Goal: Information Seeking & Learning: Compare options

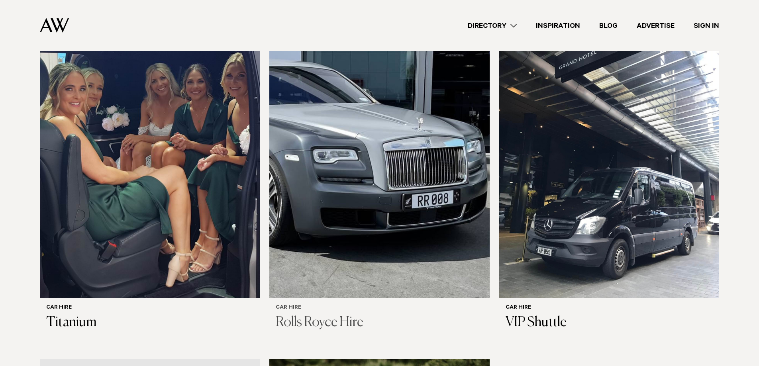
scroll to position [319, 0]
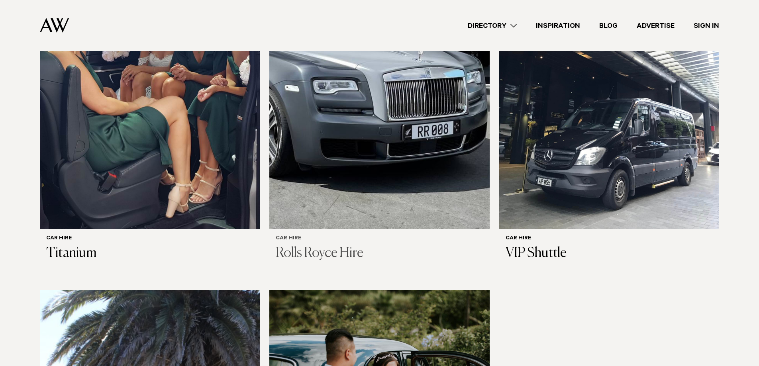
click at [349, 174] on img at bounding box center [379, 81] width 220 height 295
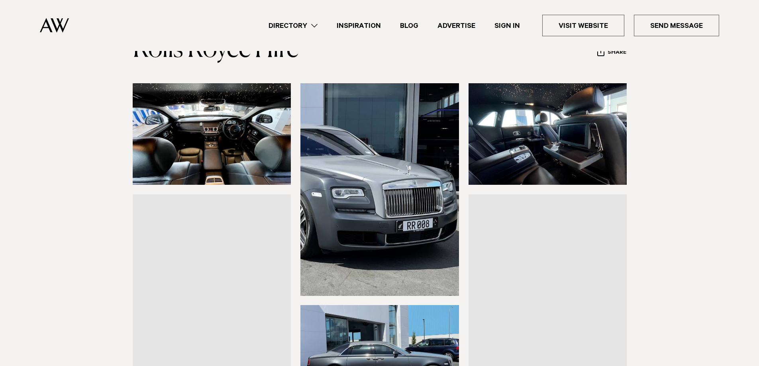
scroll to position [80, 0]
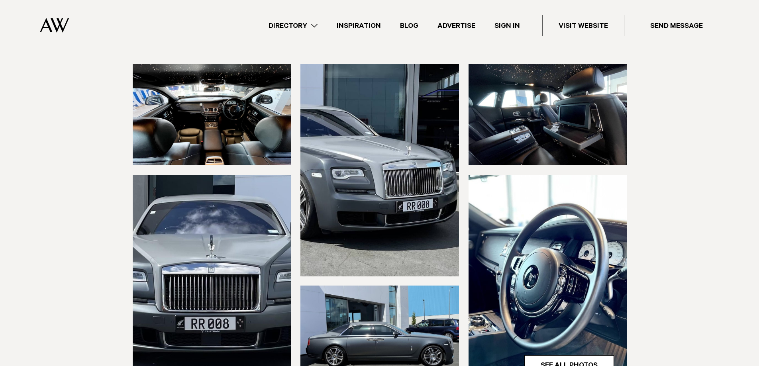
click at [235, 115] on img at bounding box center [212, 115] width 159 height 102
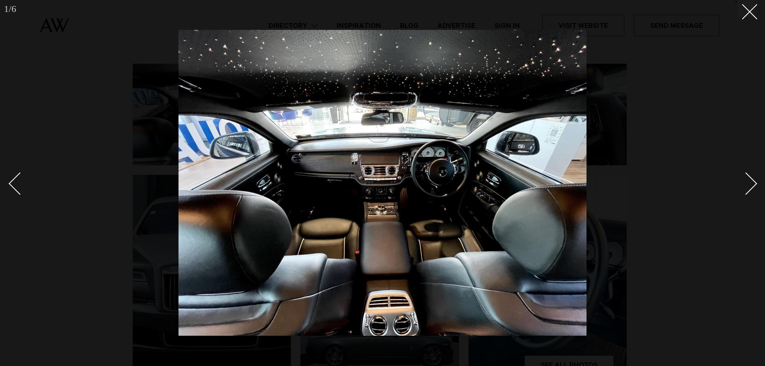
click at [753, 184] on div "Next slide" at bounding box center [746, 183] width 23 height 23
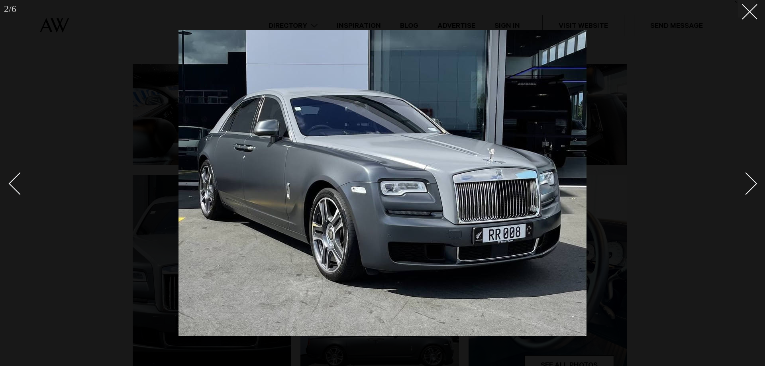
click at [753, 184] on div "Next slide" at bounding box center [746, 183] width 23 height 23
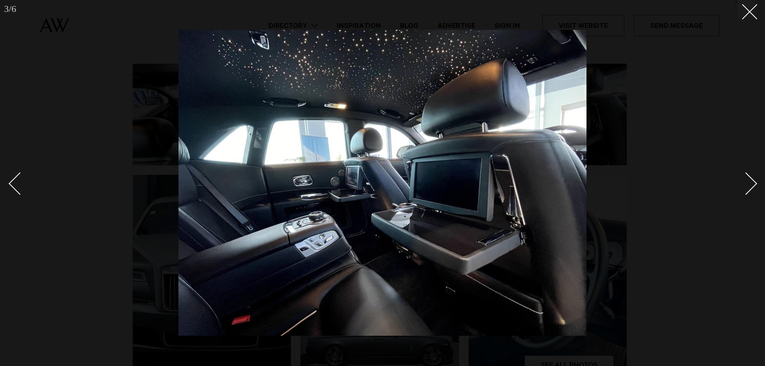
click at [753, 184] on div "Next slide" at bounding box center [746, 183] width 23 height 23
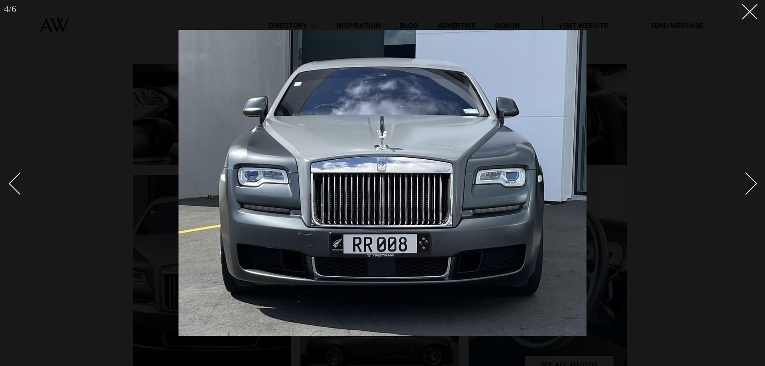
click at [753, 184] on div "Next slide" at bounding box center [746, 183] width 23 height 23
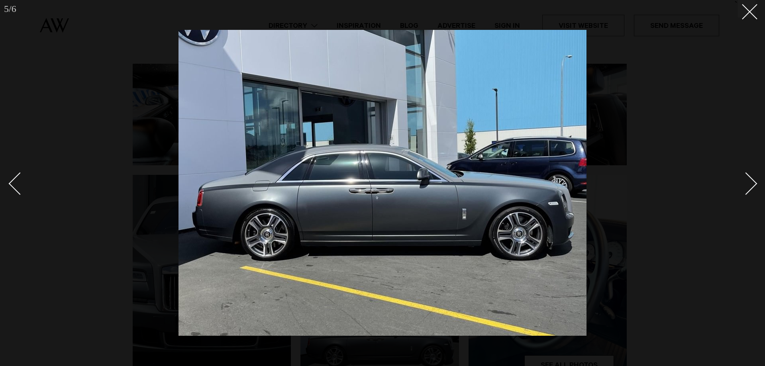
click at [753, 184] on div "Next slide" at bounding box center [746, 183] width 23 height 23
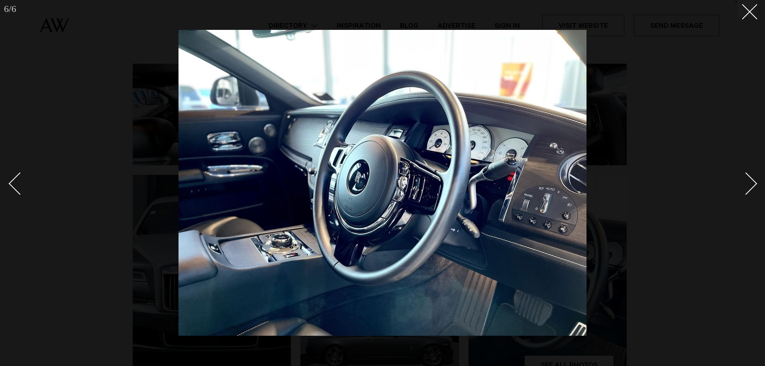
click at [753, 184] on div "Next slide" at bounding box center [746, 183] width 23 height 23
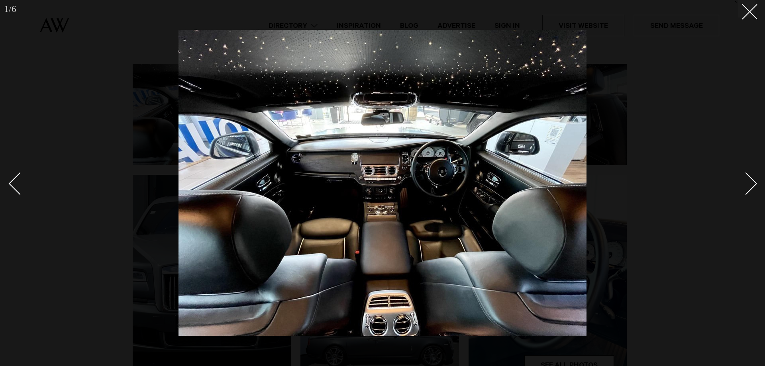
click at [753, 184] on div "Next slide" at bounding box center [746, 183] width 23 height 23
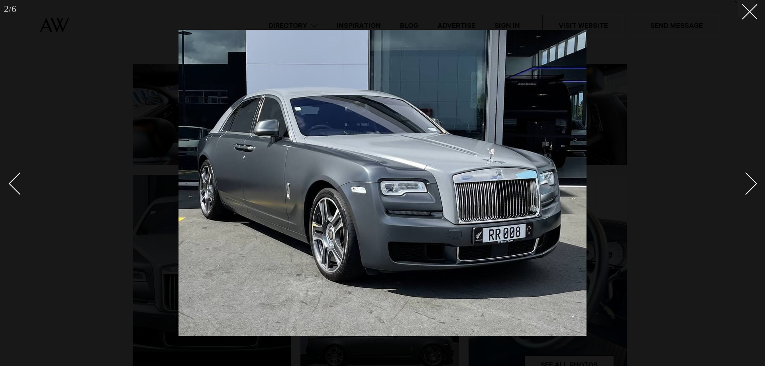
click at [753, 184] on div "Next slide" at bounding box center [746, 183] width 23 height 23
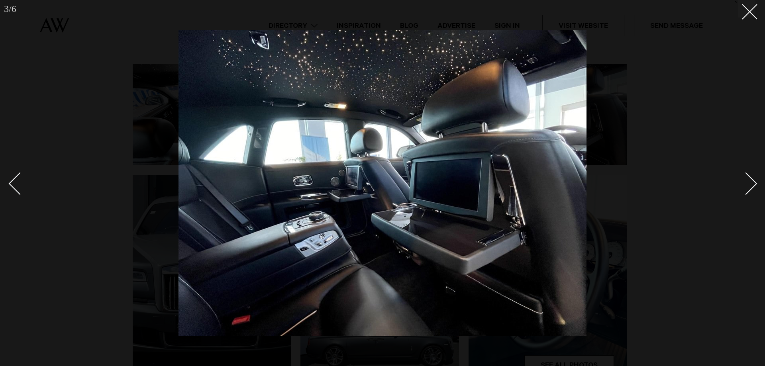
click at [753, 184] on div "Next slide" at bounding box center [746, 183] width 23 height 23
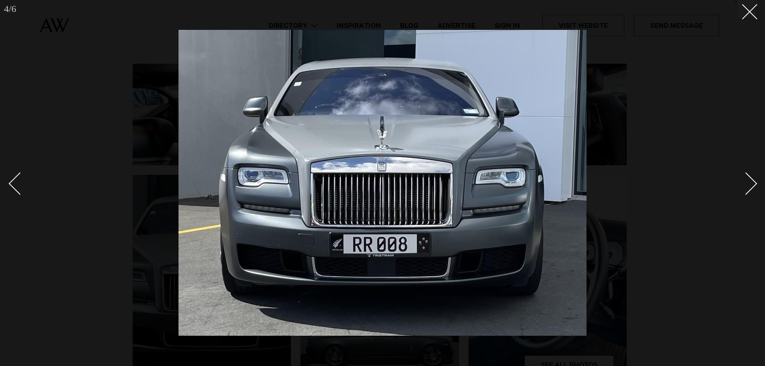
click at [753, 184] on div "Next slide" at bounding box center [746, 183] width 23 height 23
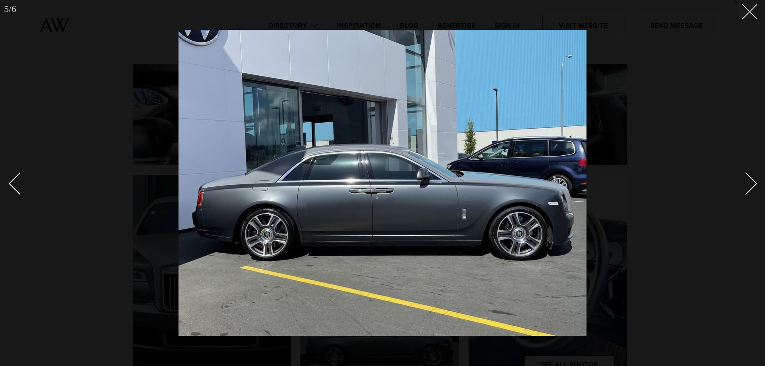
click at [753, 11] on button at bounding box center [747, 9] width 18 height 18
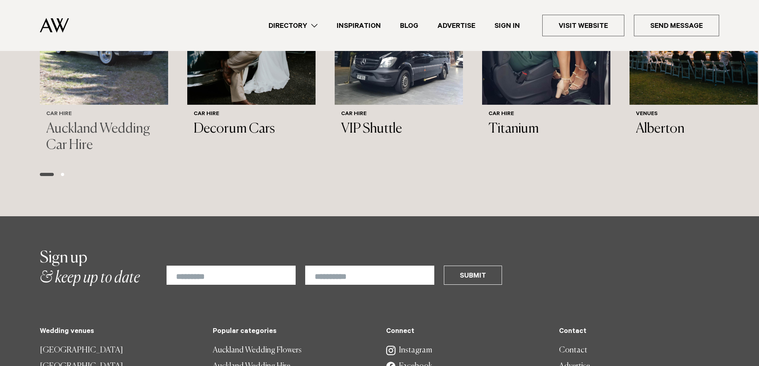
scroll to position [837, 0]
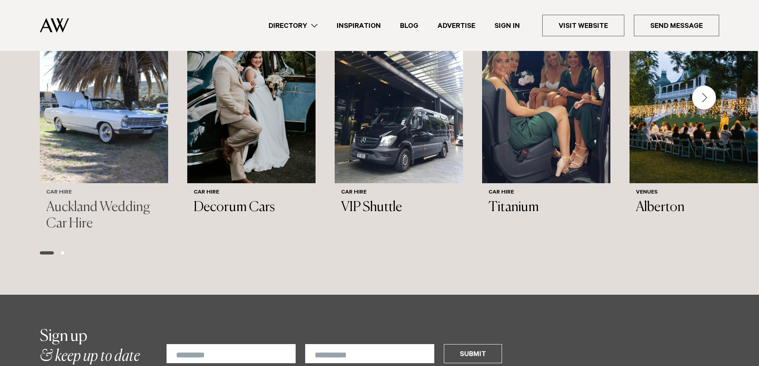
click at [115, 139] on img "1 / 6" at bounding box center [104, 97] width 128 height 172
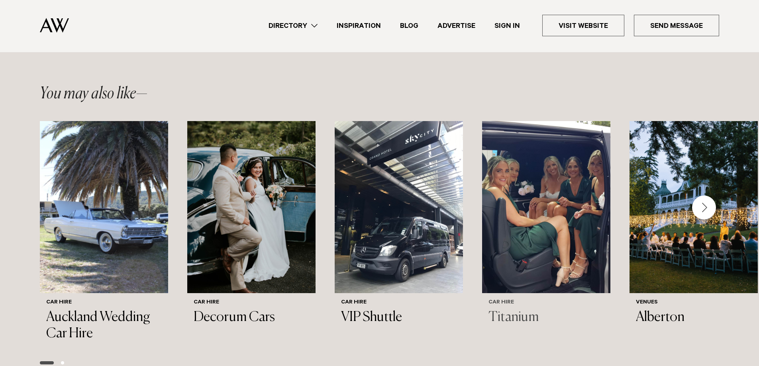
scroll to position [717, 0]
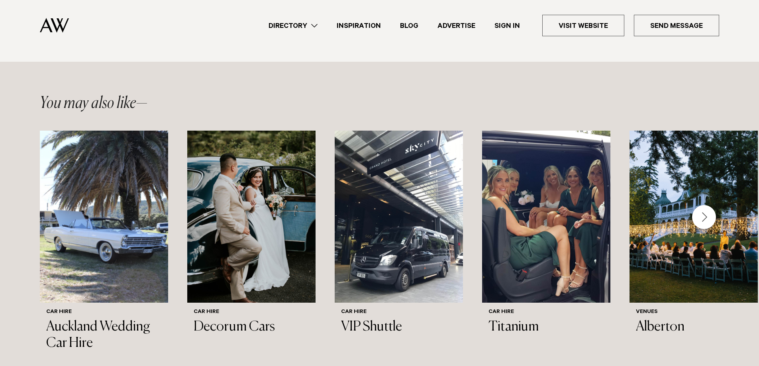
click at [706, 214] on div "Next slide" at bounding box center [704, 217] width 24 height 24
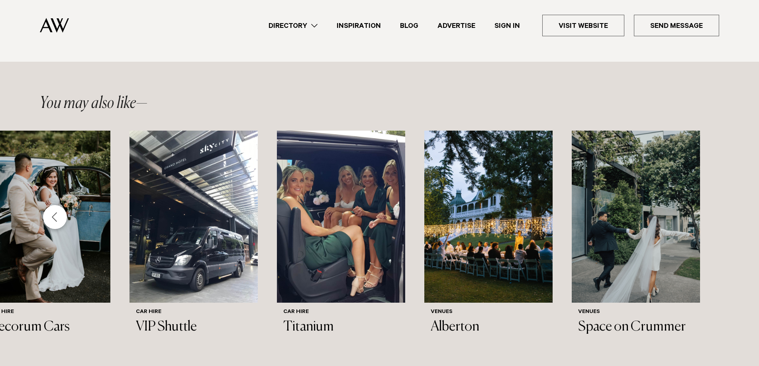
click at [58, 214] on div "Previous slide" at bounding box center [55, 217] width 24 height 24
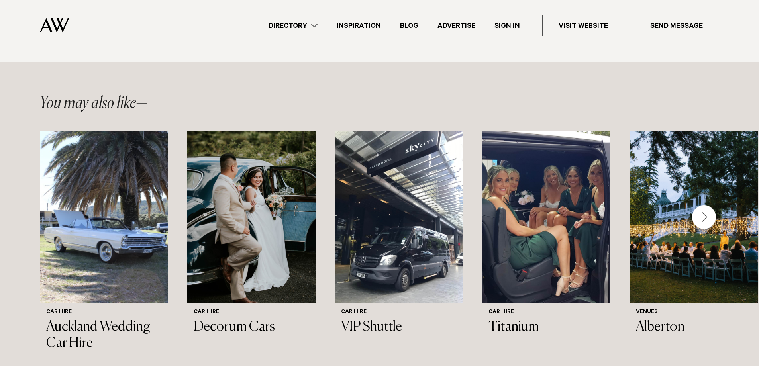
click at [290, 24] on link "Directory" at bounding box center [293, 25] width 68 height 11
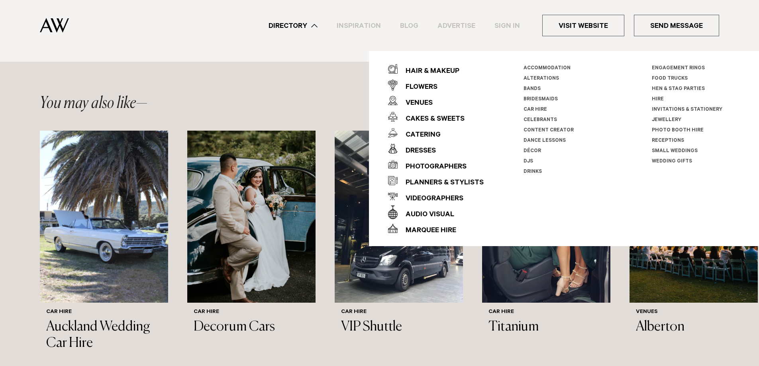
click at [535, 106] on li "Car Hire" at bounding box center [568, 110] width 88 height 10
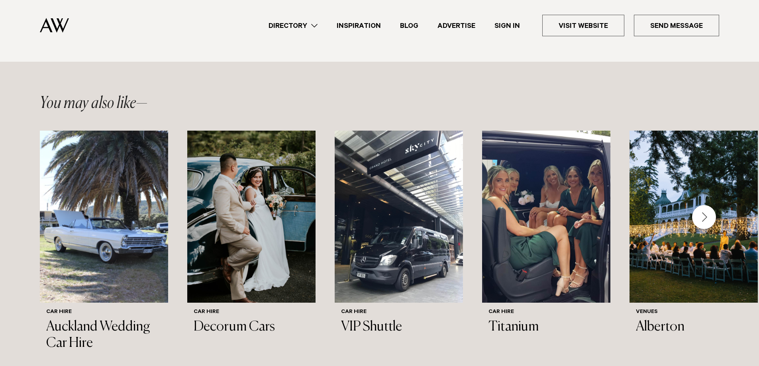
click at [296, 29] on link "Directory" at bounding box center [293, 25] width 68 height 11
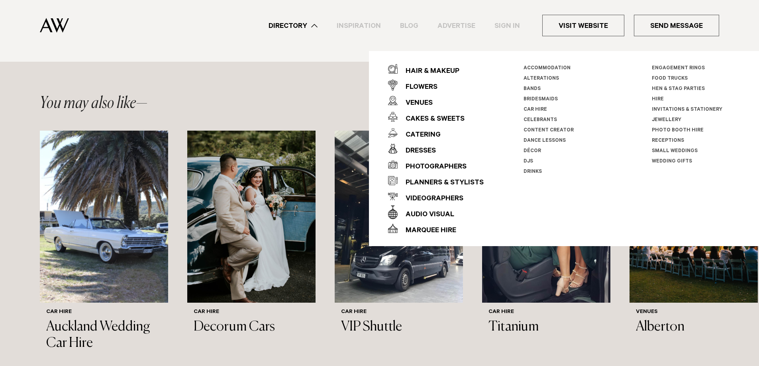
click at [536, 111] on link "Car Hire" at bounding box center [536, 110] width 24 height 6
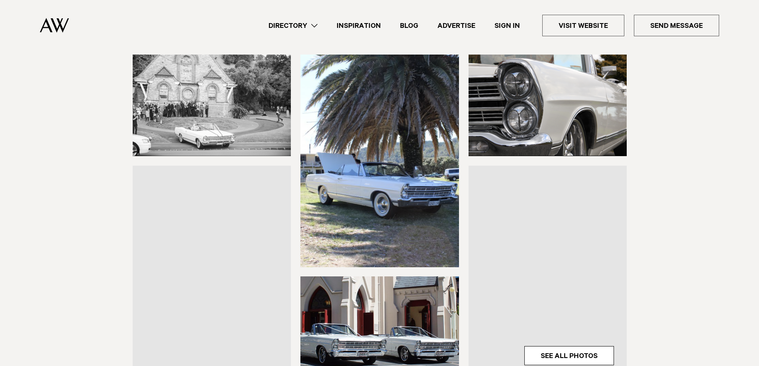
scroll to position [120, 0]
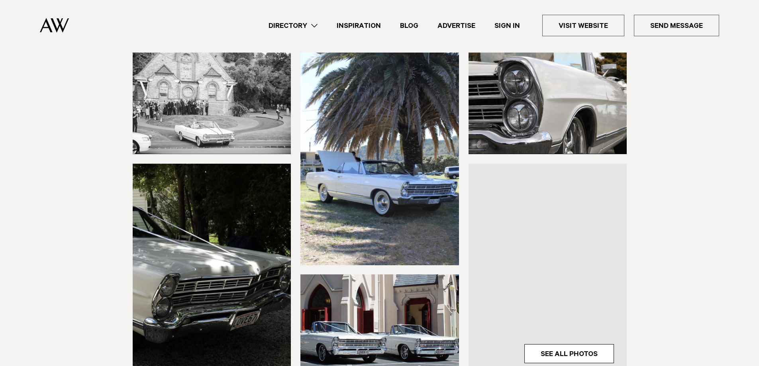
click at [233, 110] on img at bounding box center [212, 104] width 159 height 102
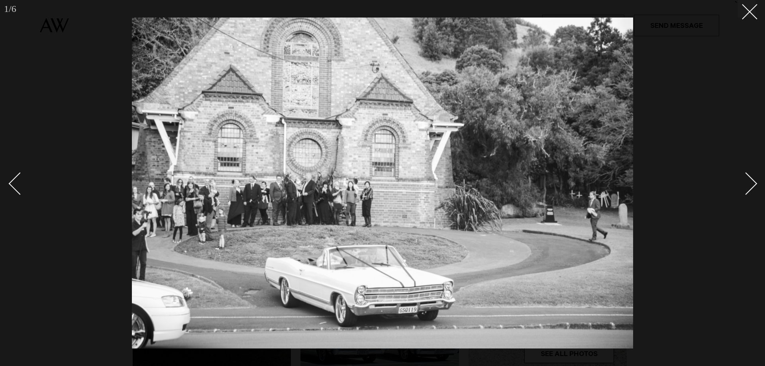
click at [748, 179] on div "Next slide" at bounding box center [746, 183] width 23 height 23
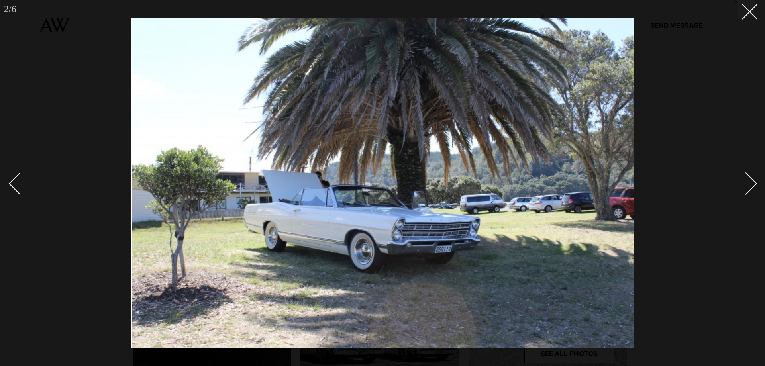
click at [748, 179] on div "Next slide" at bounding box center [746, 183] width 23 height 23
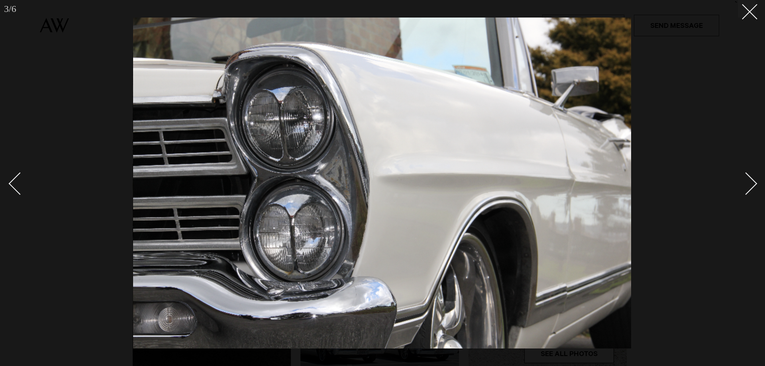
click at [748, 179] on div "Next slide" at bounding box center [746, 183] width 23 height 23
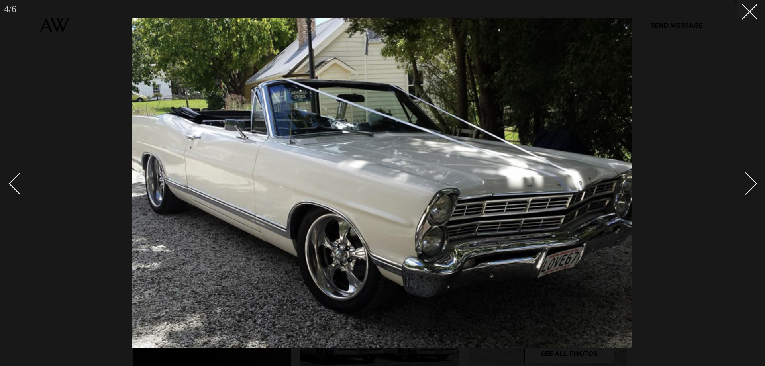
click at [755, 186] on div "Next slide" at bounding box center [746, 183] width 23 height 23
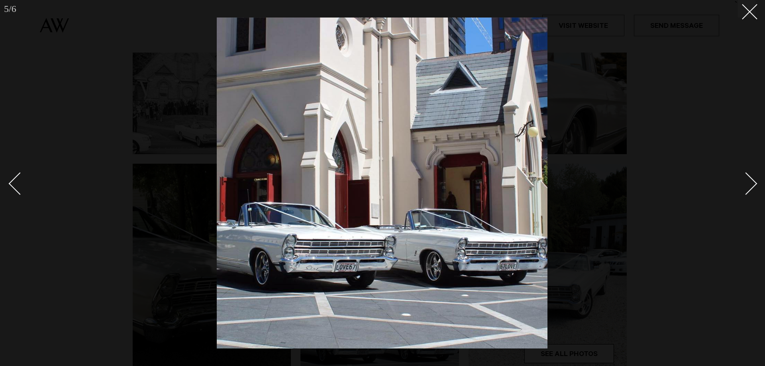
click at [750, 183] on div "Next slide" at bounding box center [746, 183] width 23 height 23
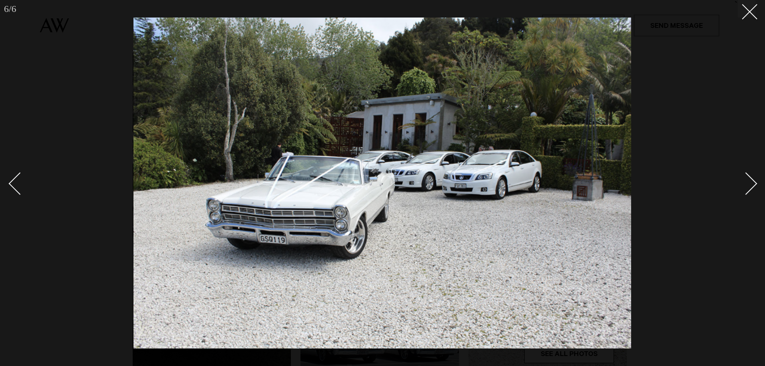
click at [750, 183] on div "Next slide" at bounding box center [746, 183] width 23 height 23
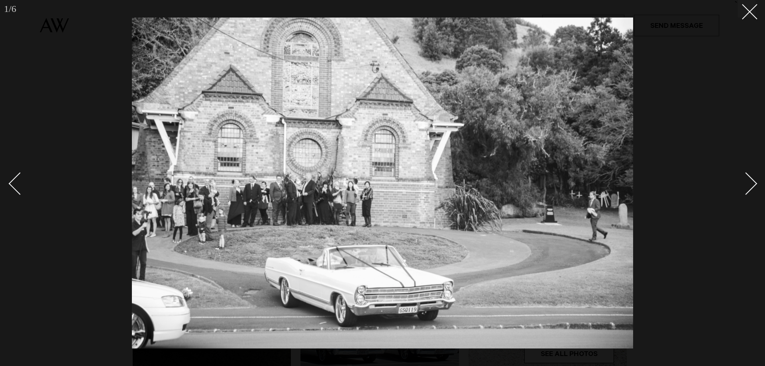
click at [750, 183] on div "Next slide" at bounding box center [746, 183] width 23 height 23
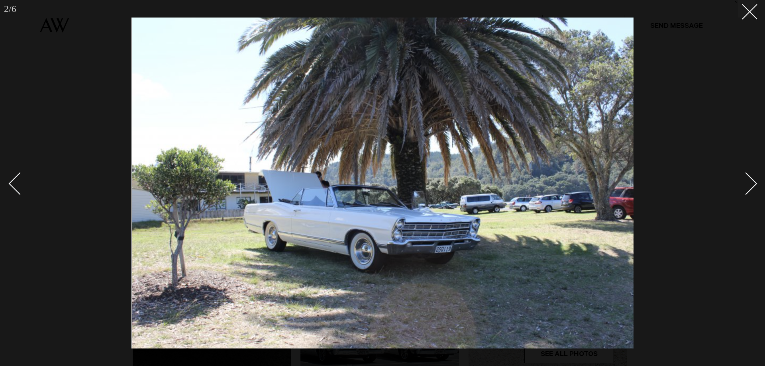
click at [750, 183] on div "Next slide" at bounding box center [746, 183] width 23 height 23
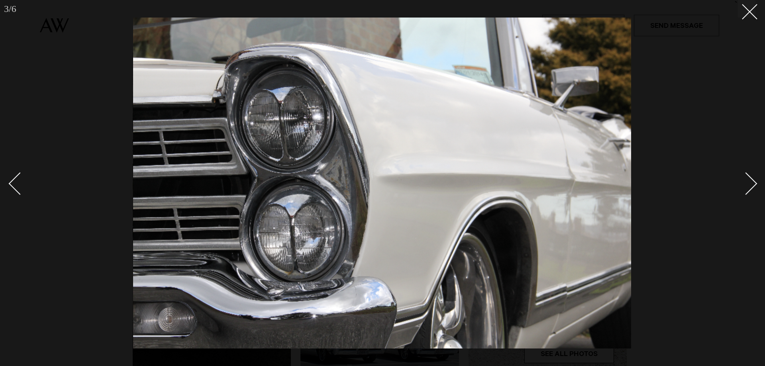
click at [750, 183] on div "Next slide" at bounding box center [746, 183] width 23 height 23
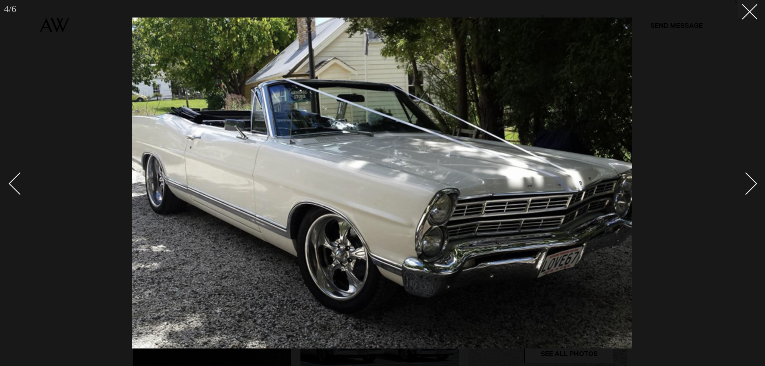
click at [750, 183] on div "Next slide" at bounding box center [746, 183] width 23 height 23
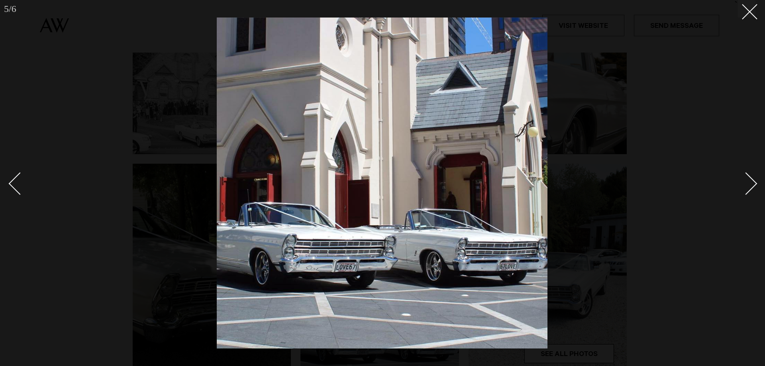
click at [750, 183] on div "Next slide" at bounding box center [746, 183] width 23 height 23
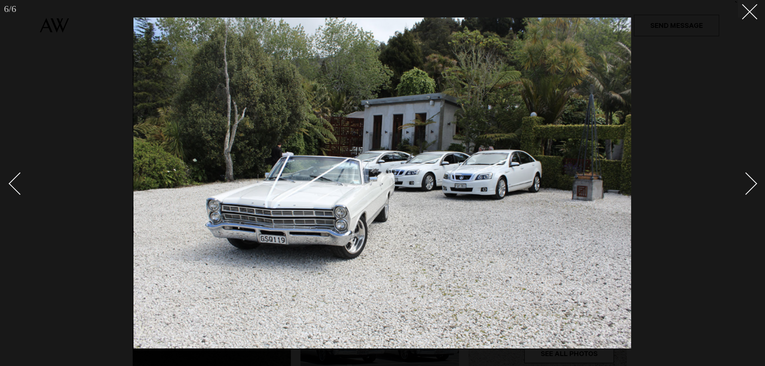
click at [750, 183] on div "Next slide" at bounding box center [746, 183] width 23 height 23
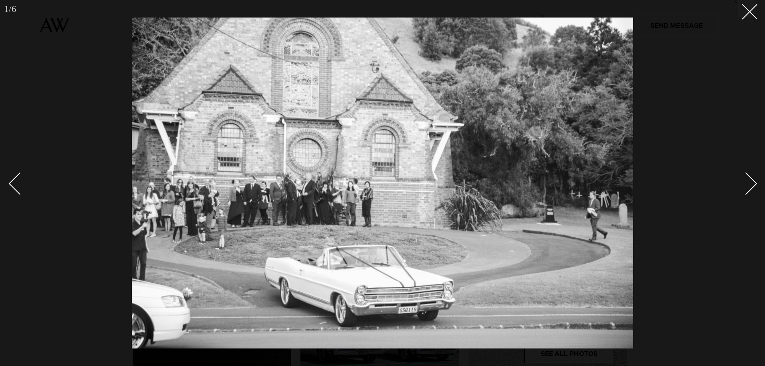
click at [750, 183] on div "Next slide" at bounding box center [746, 183] width 23 height 23
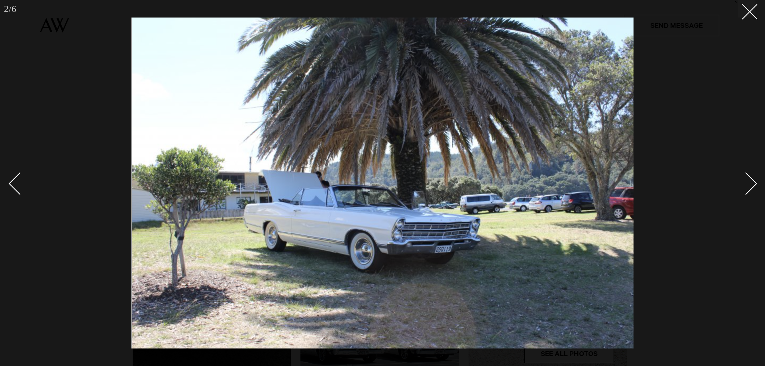
click at [750, 183] on div "Next slide" at bounding box center [746, 183] width 23 height 23
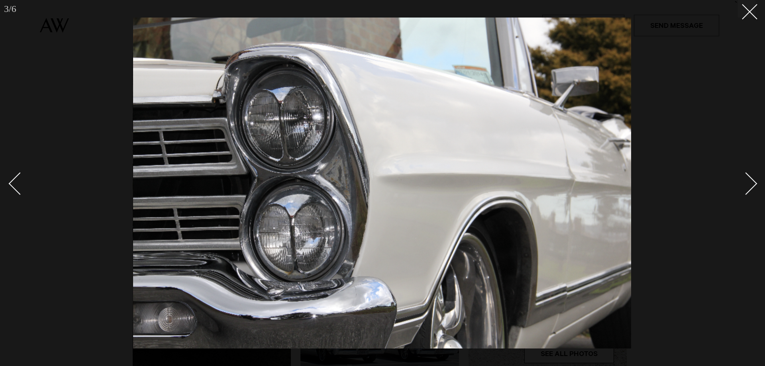
click at [750, 183] on div "Next slide" at bounding box center [746, 183] width 23 height 23
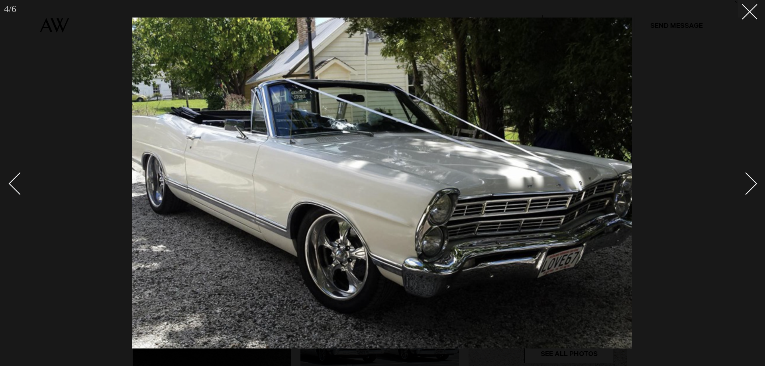
click at [750, 183] on div "Next slide" at bounding box center [746, 183] width 23 height 23
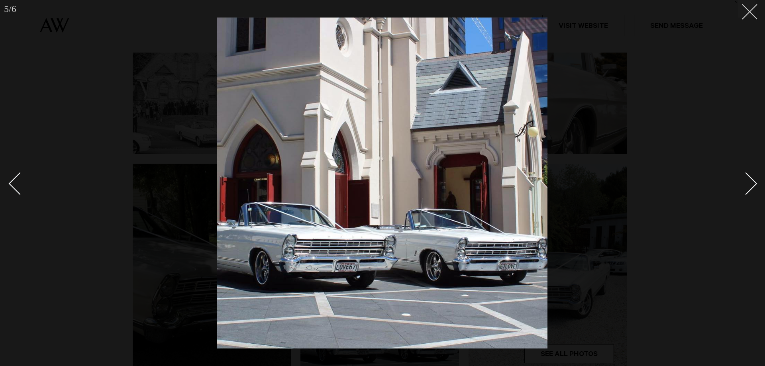
click at [750, 12] on line at bounding box center [750, 11] width 15 height 15
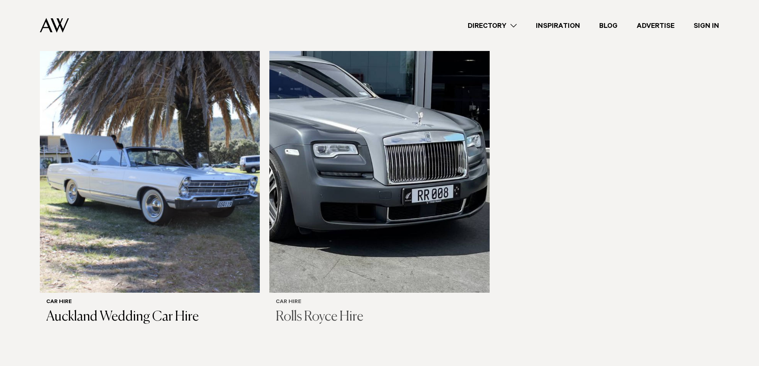
scroll to position [598, 0]
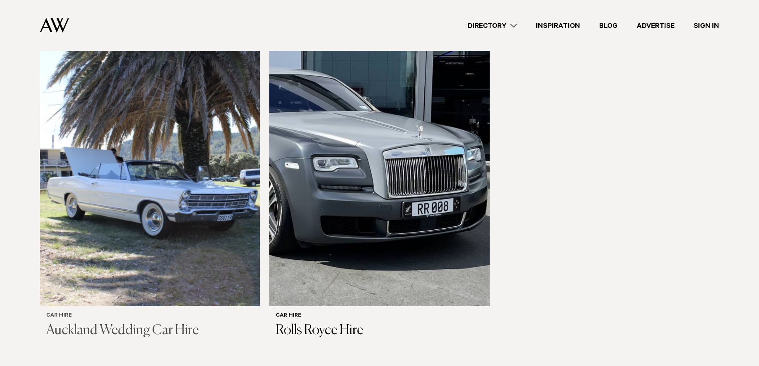
click at [222, 203] on img at bounding box center [150, 158] width 220 height 295
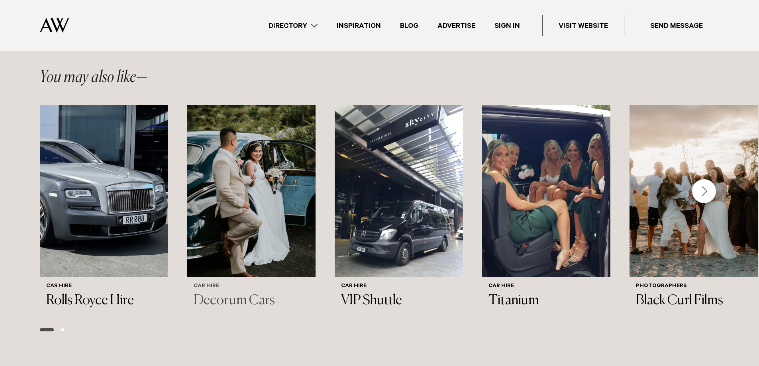
scroll to position [797, 0]
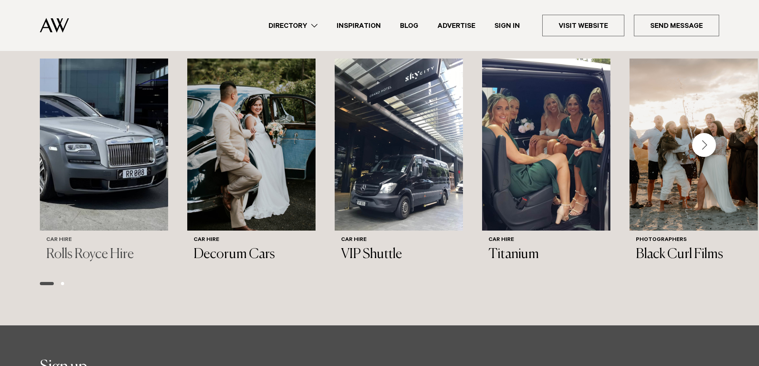
click at [123, 164] on img "1 / 6" at bounding box center [104, 145] width 128 height 172
click at [116, 155] on img "1 / 6" at bounding box center [104, 145] width 128 height 172
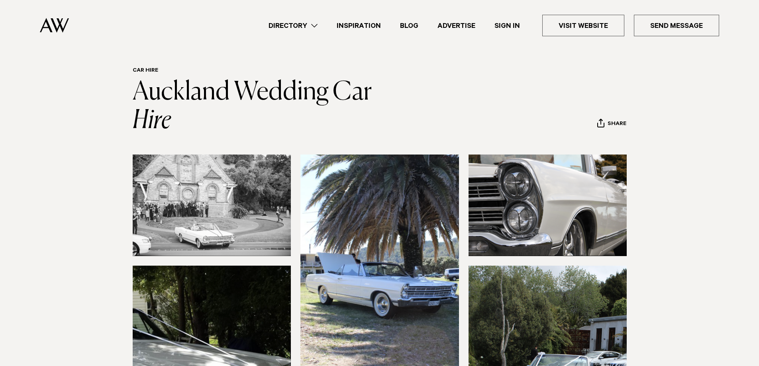
scroll to position [0, 0]
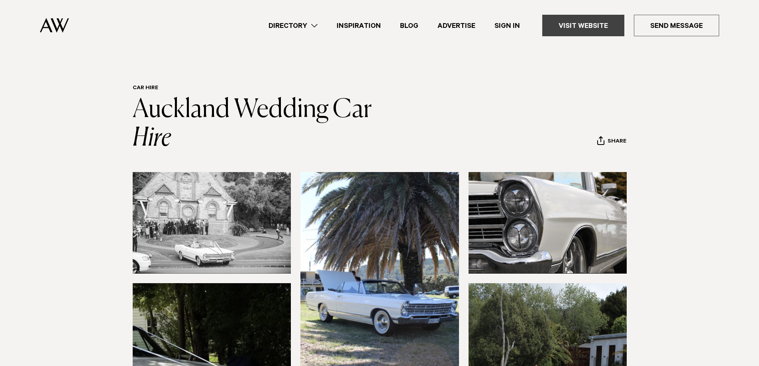
click at [577, 28] on link "Visit Website" at bounding box center [583, 26] width 82 height 22
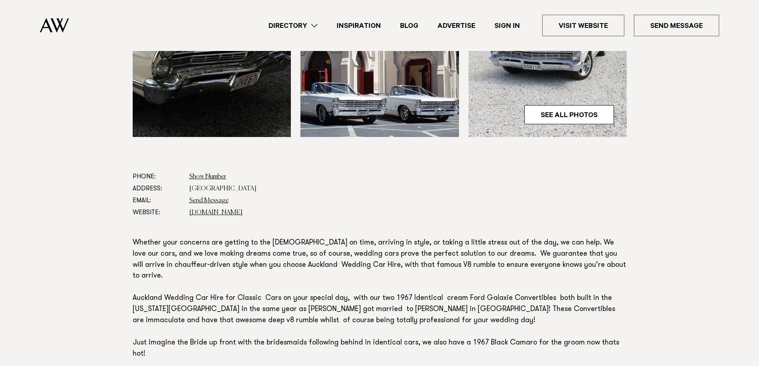
scroll to position [399, 0]
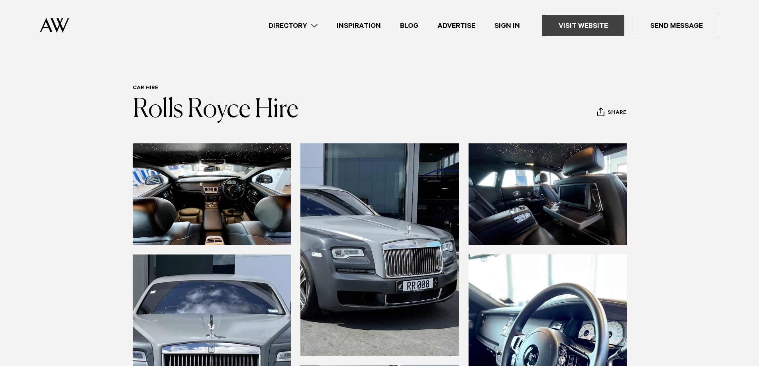
click at [567, 17] on link "Visit Website" at bounding box center [583, 26] width 82 height 22
